Goal: Obtain resource: Download file/media

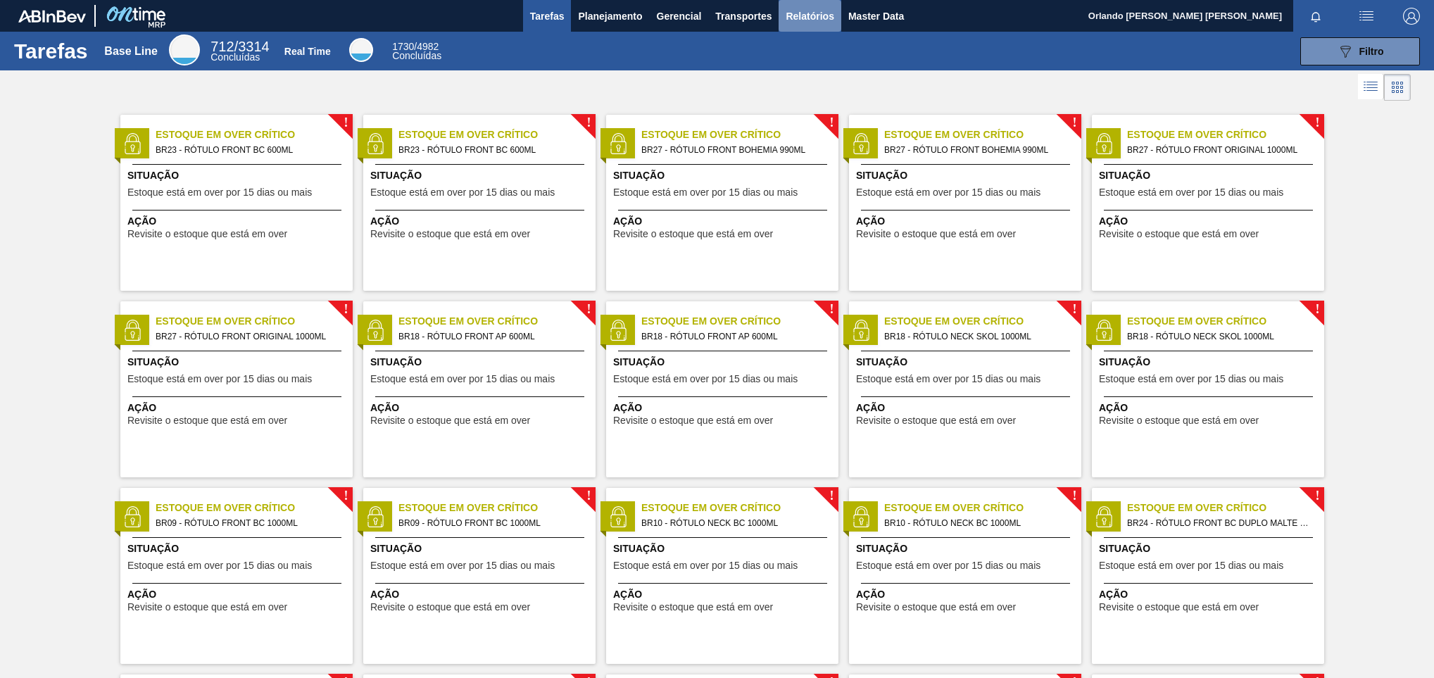
click at [811, 13] on span "Relatórios" at bounding box center [810, 16] width 48 height 17
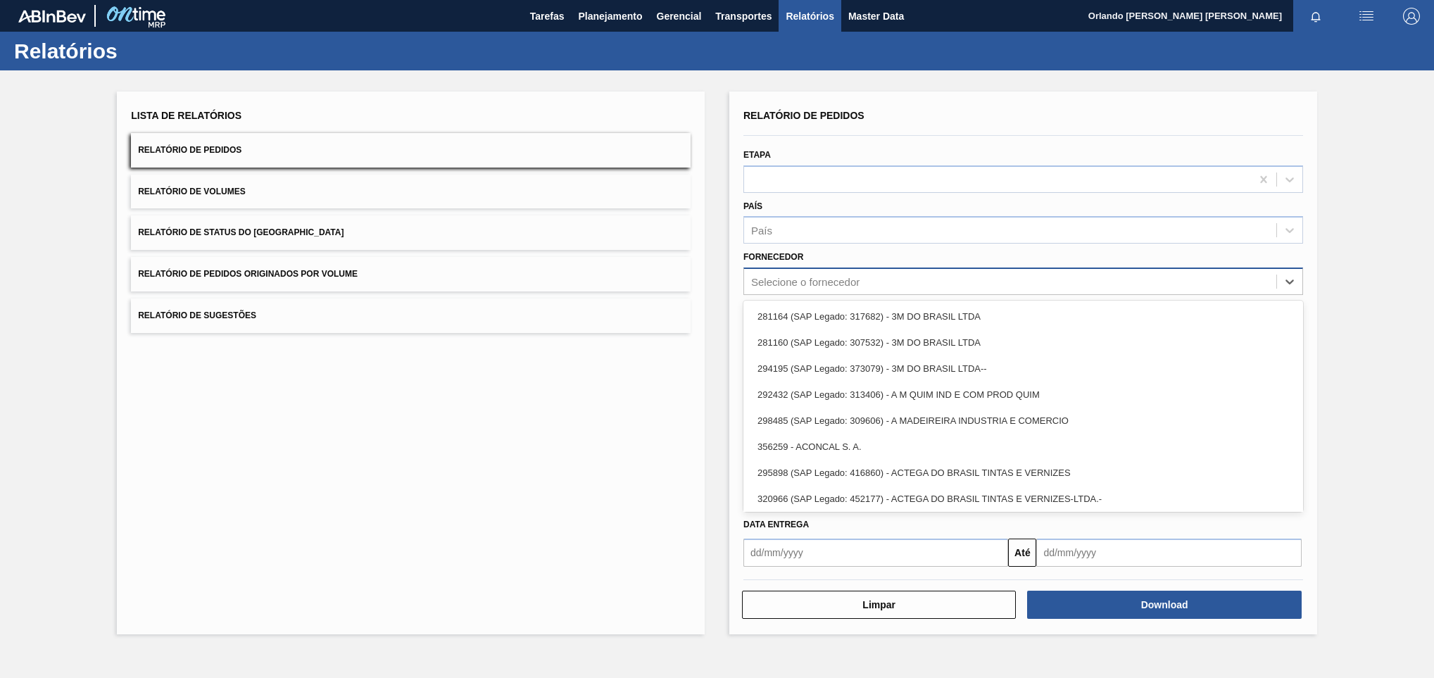
click at [866, 279] on div "Selecione o fornecedor" at bounding box center [1010, 282] width 532 height 20
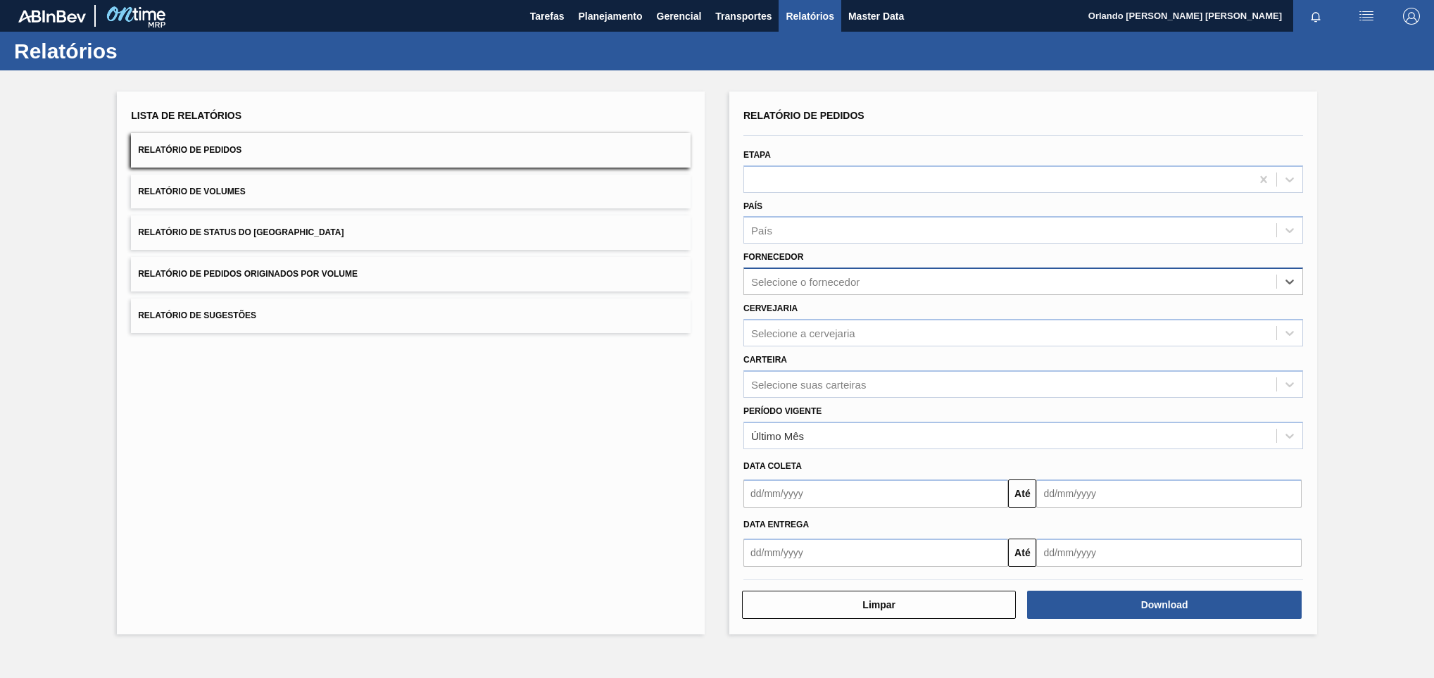
drag, startPoint x: 865, startPoint y: 279, endPoint x: 811, endPoint y: 279, distance: 53.5
click at [811, 279] on div "Selecione o fornecedor" at bounding box center [805, 282] width 108 height 12
drag, startPoint x: 811, startPoint y: 279, endPoint x: 799, endPoint y: 334, distance: 56.9
click at [799, 334] on div "Selecione a cervejaria" at bounding box center [803, 333] width 104 height 12
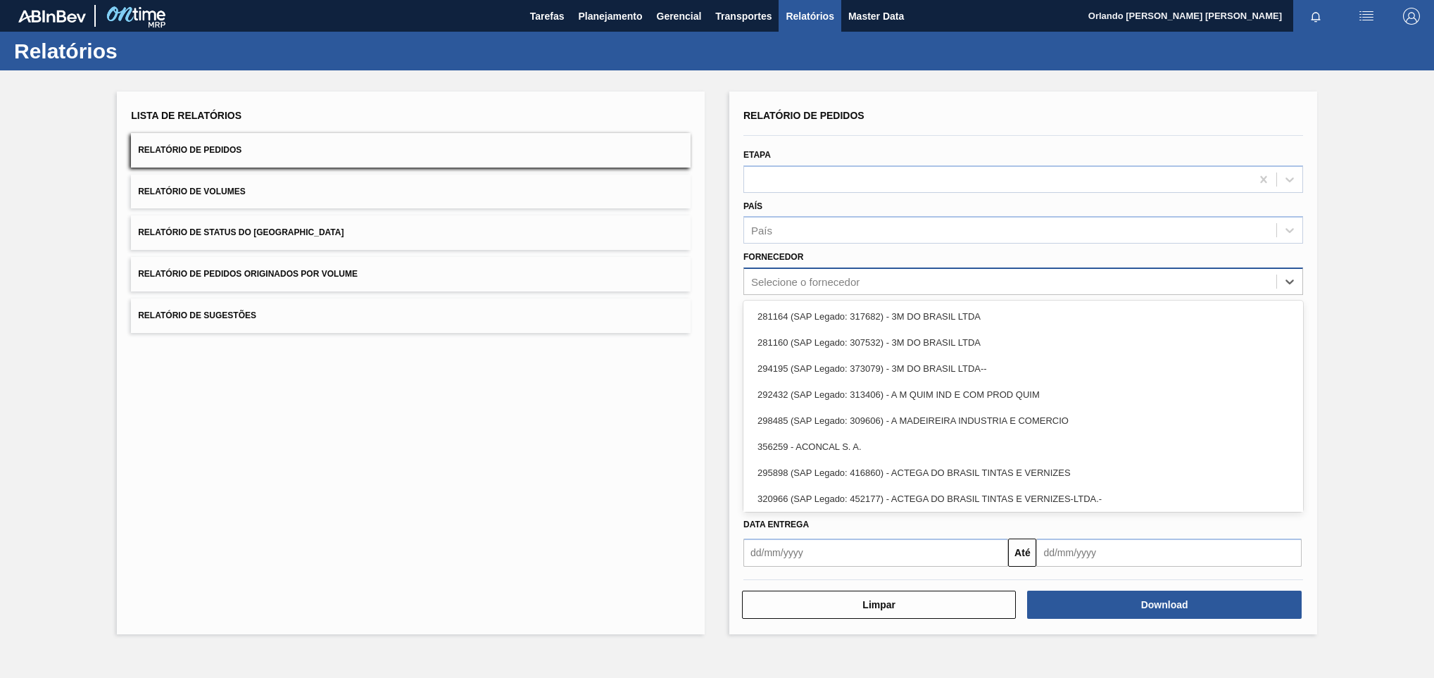
click at [796, 277] on div "Selecione o fornecedor" at bounding box center [805, 282] width 108 height 12
paste input "327858"
type input "327858"
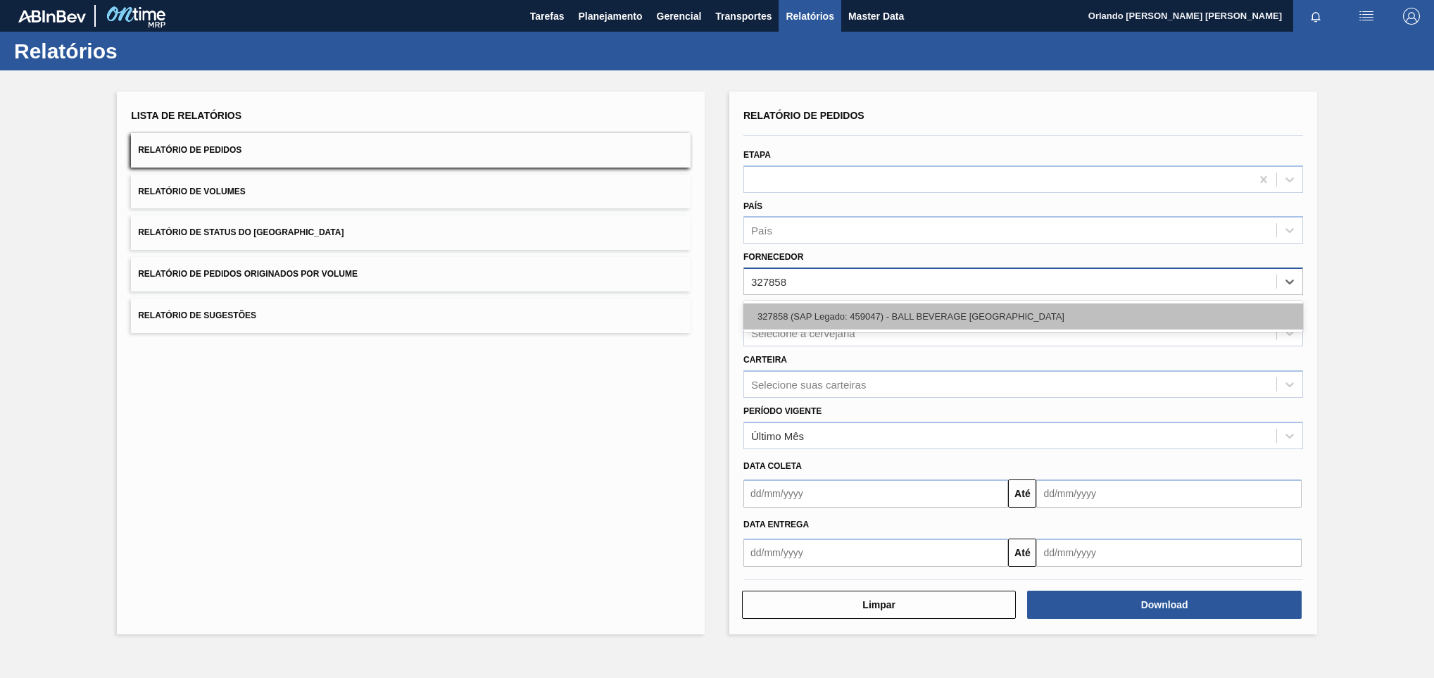
click at [841, 307] on div "327858 (SAP Legado: 459047) - BALL BEVERAGE [GEOGRAPHIC_DATA]" at bounding box center [1023, 316] width 560 height 26
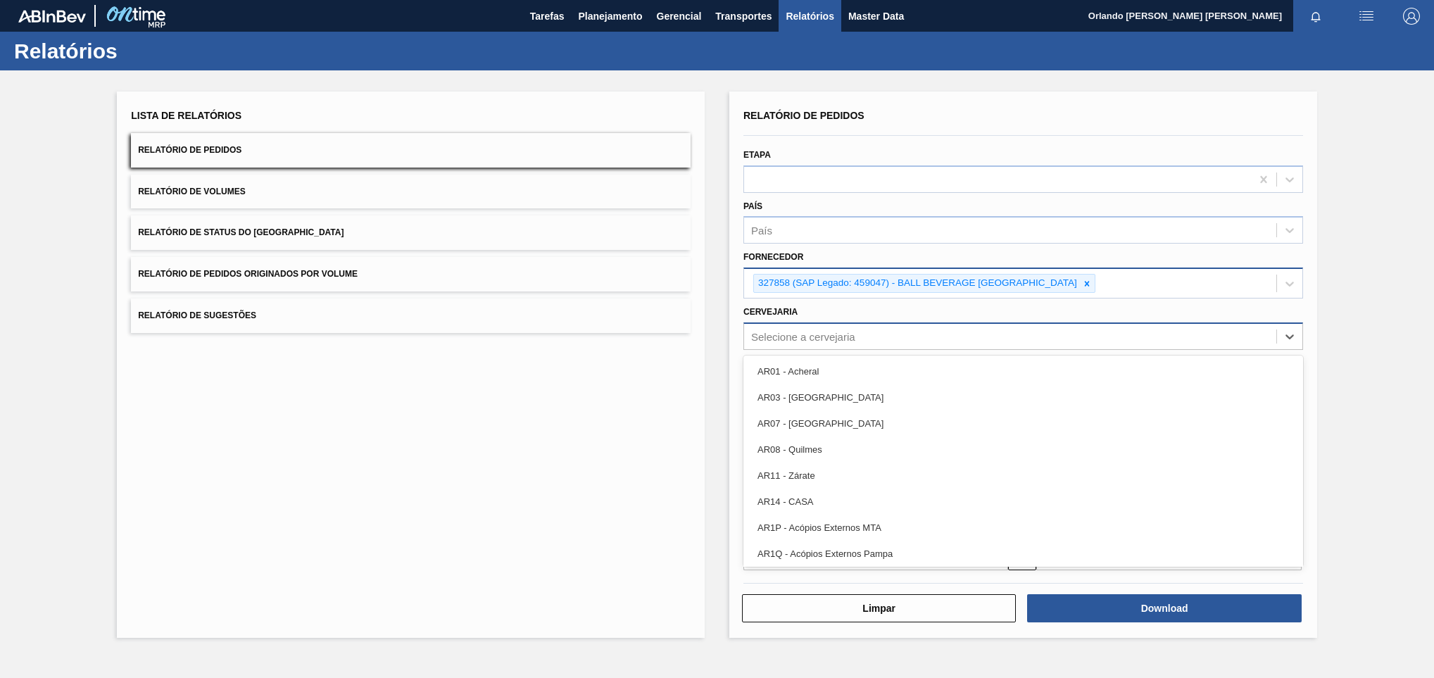
click at [845, 334] on div "Selecione a cervejaria" at bounding box center [803, 336] width 104 height 12
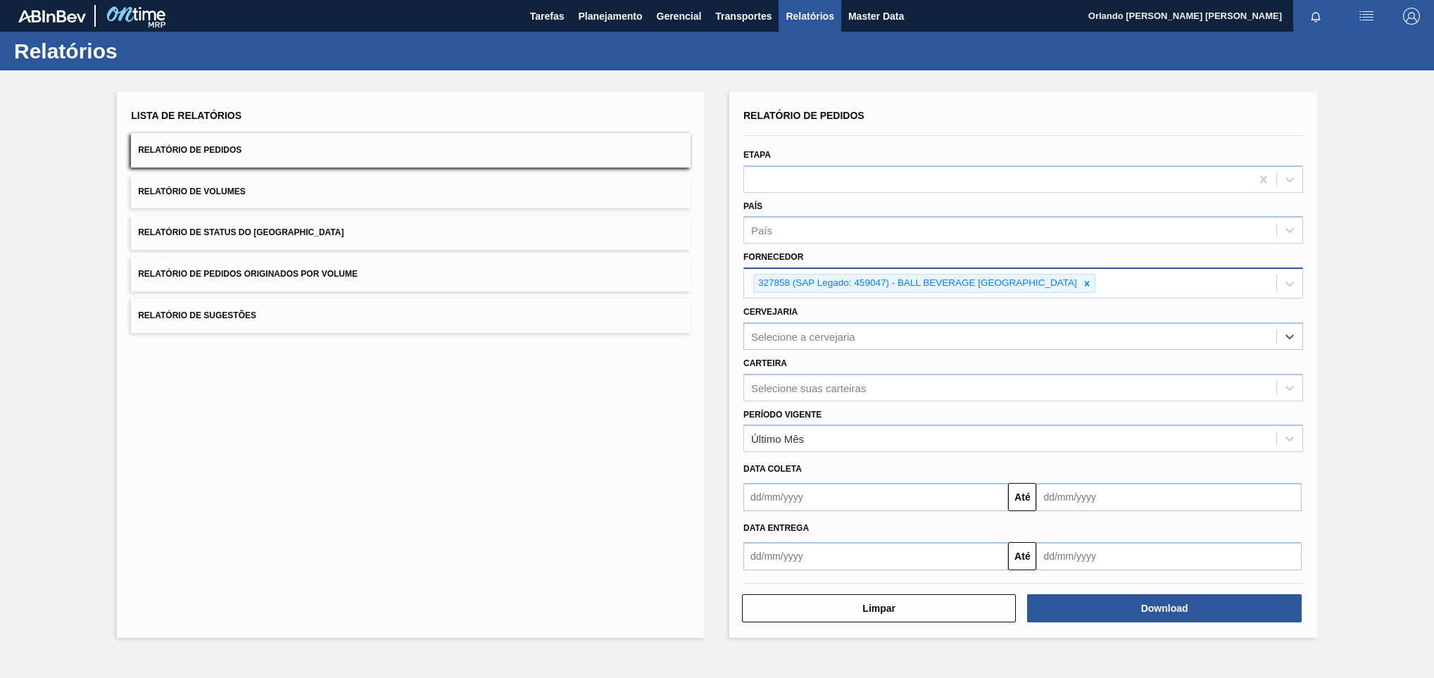
click at [841, 321] on div "Cervejaria Select is focused ,type to refine list, press Down to open the menu,…" at bounding box center [1023, 326] width 560 height 48
click at [826, 339] on div "Selecione a cervejaria" at bounding box center [803, 336] width 104 height 12
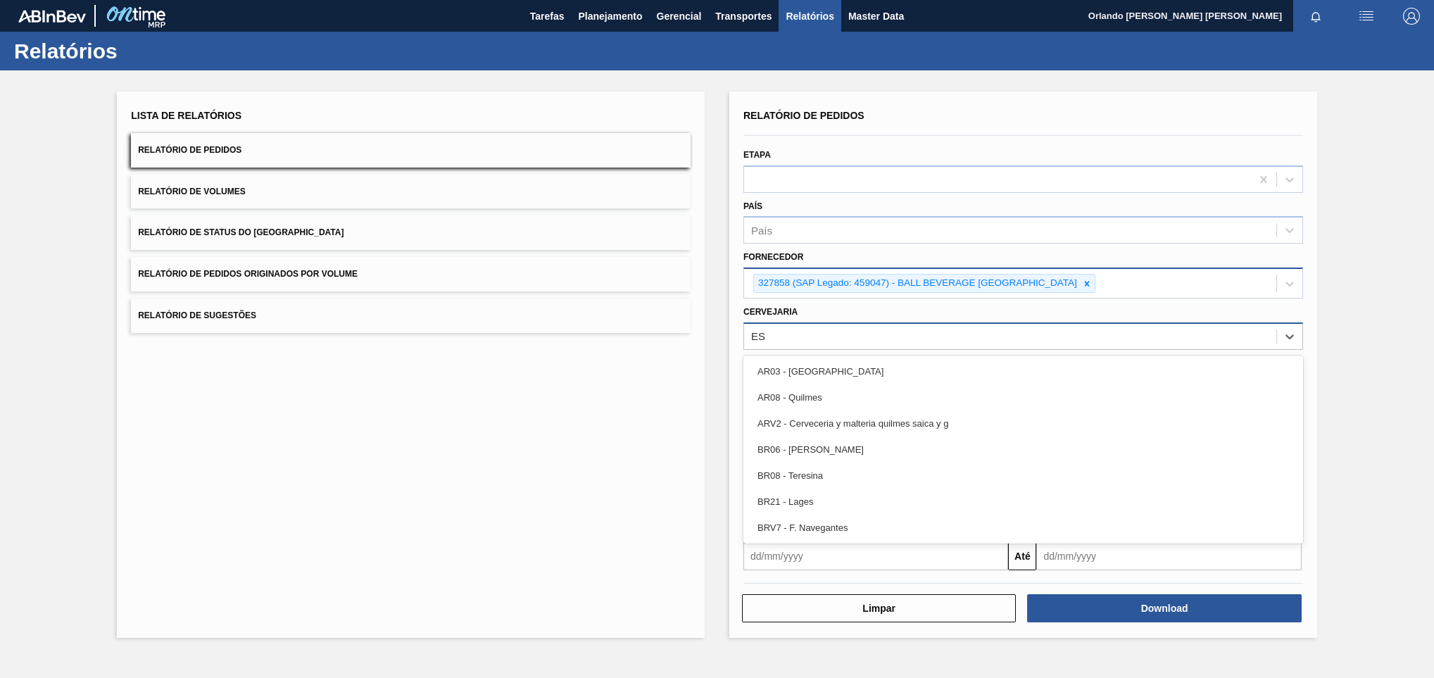
type input "E"
type input "e"
type input "br02"
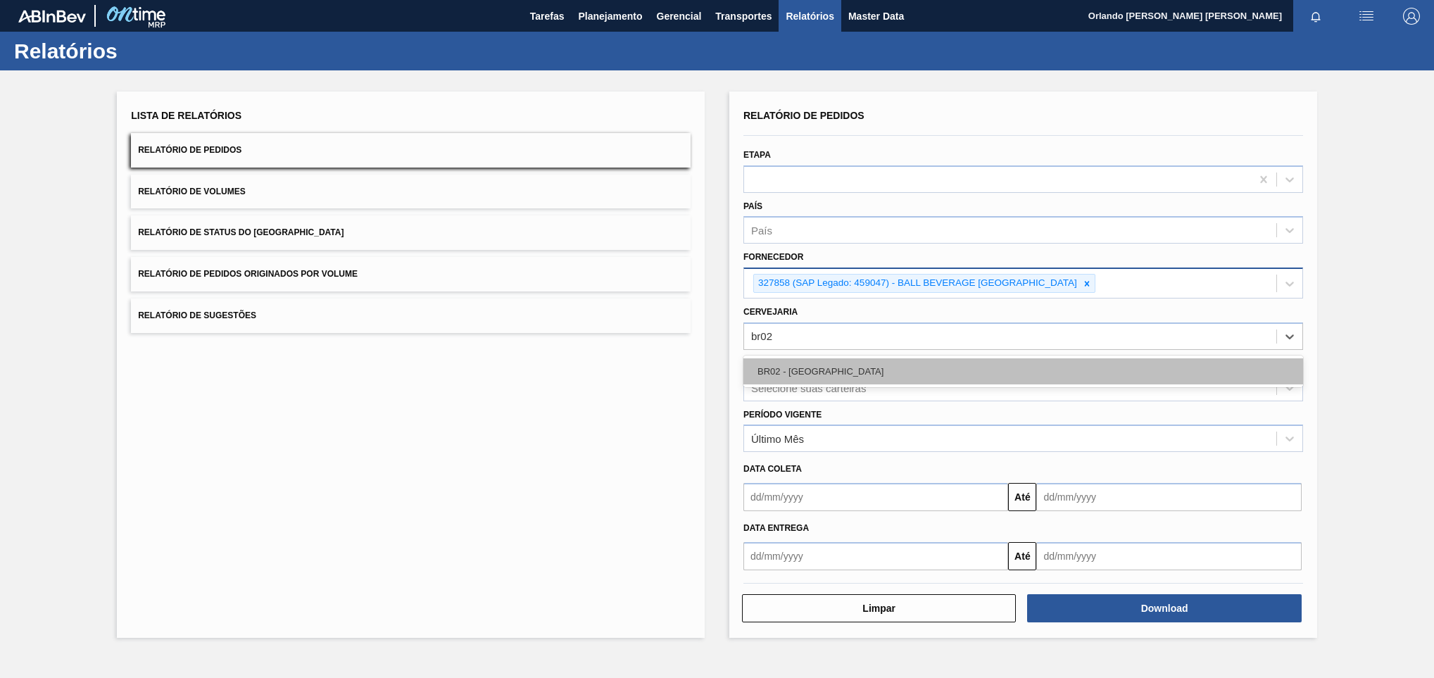
click at [915, 370] on div "BR02 - [GEOGRAPHIC_DATA]" at bounding box center [1023, 371] width 560 height 26
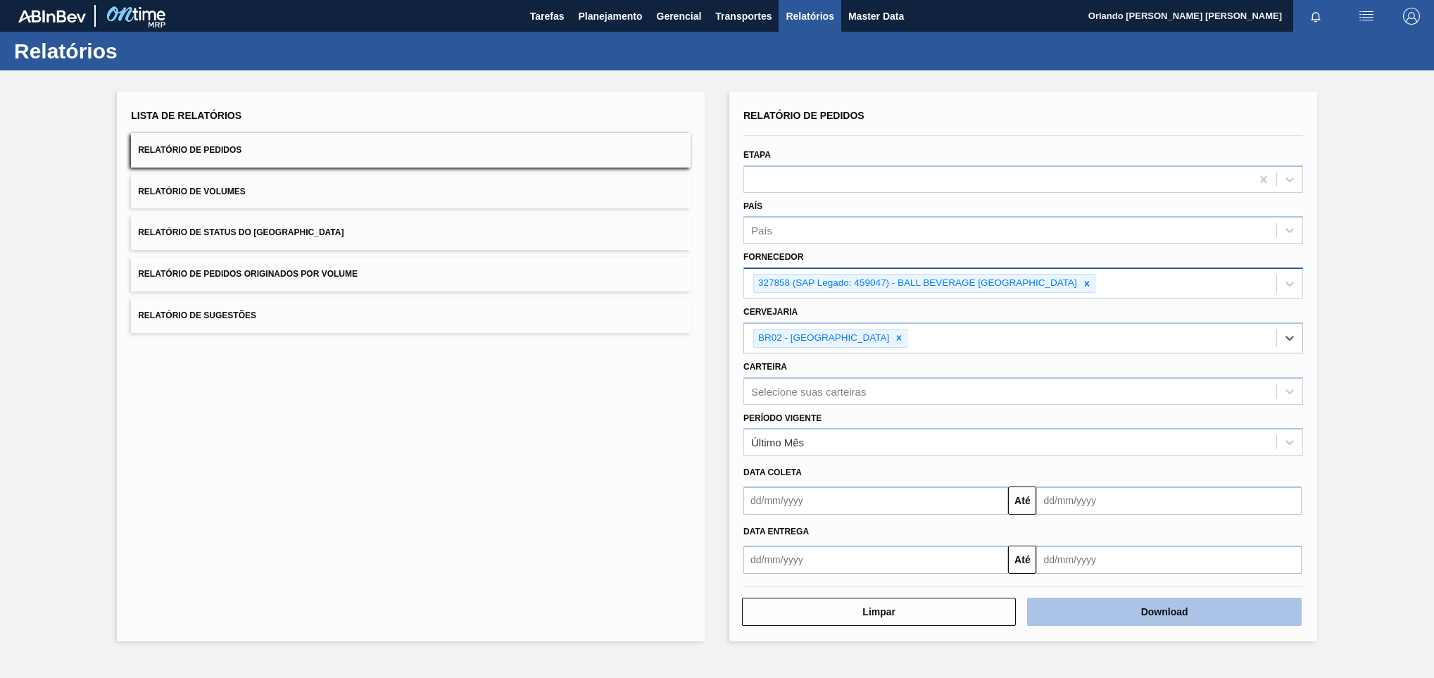
click at [1150, 617] on button "Download" at bounding box center [1164, 612] width 274 height 28
